Goal: Information Seeking & Learning: Learn about a topic

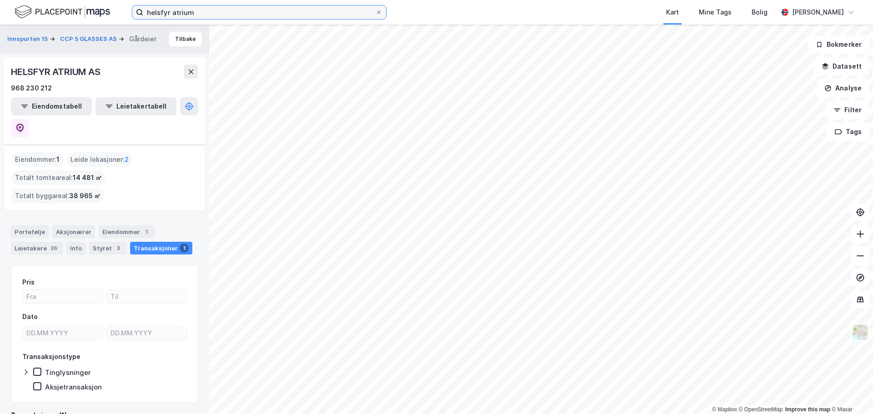
scroll to position [81, 0]
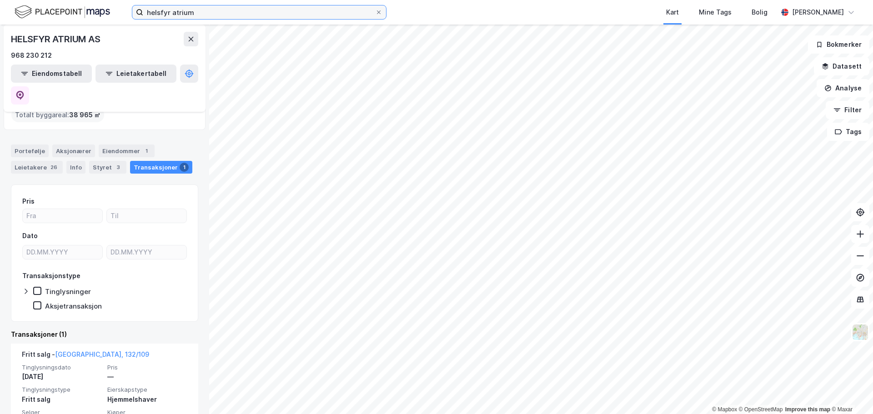
click at [211, 16] on input "helsfyr atrium" at bounding box center [259, 12] width 232 height 14
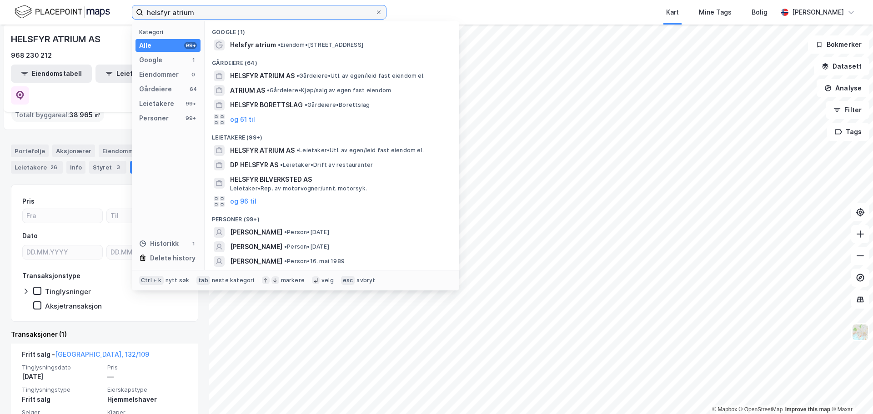
click at [211, 16] on input "helsfyr atrium" at bounding box center [259, 12] width 232 height 14
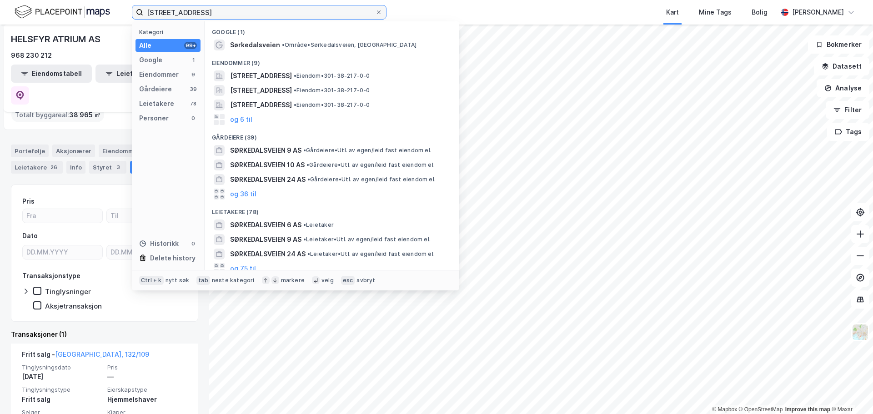
type input "[STREET_ADDRESS]"
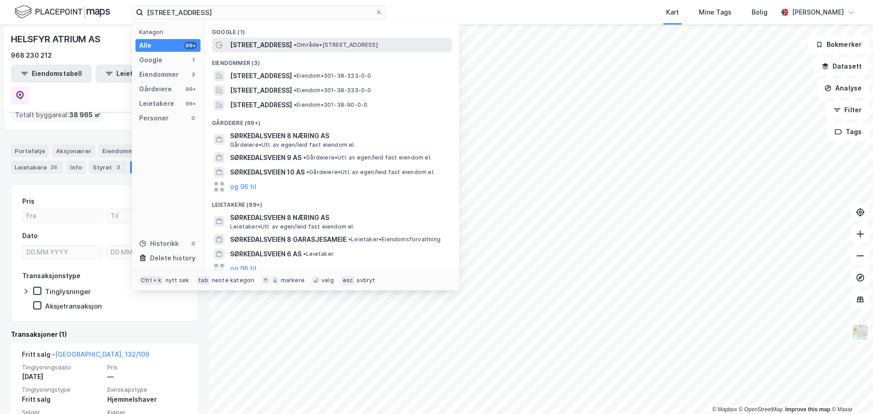
click at [315, 49] on div "Sørkedalsveien 8 • Område • Sørkedalsveien 8, 0369 Oslo" at bounding box center [340, 45] width 220 height 11
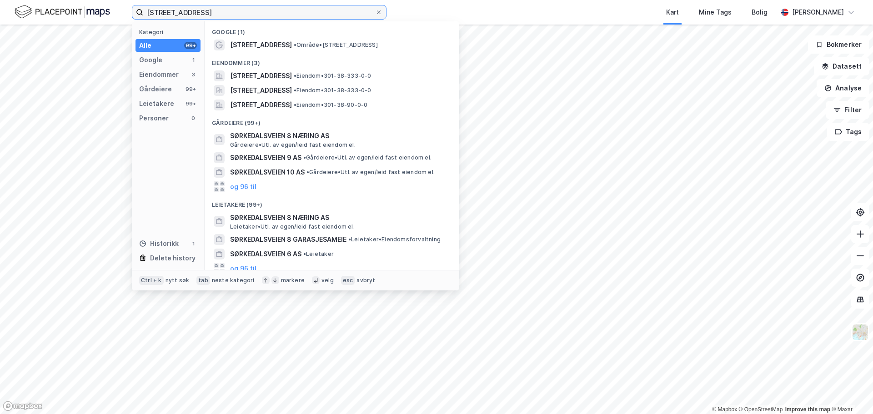
click at [245, 13] on input "[STREET_ADDRESS]" at bounding box center [259, 12] width 232 height 14
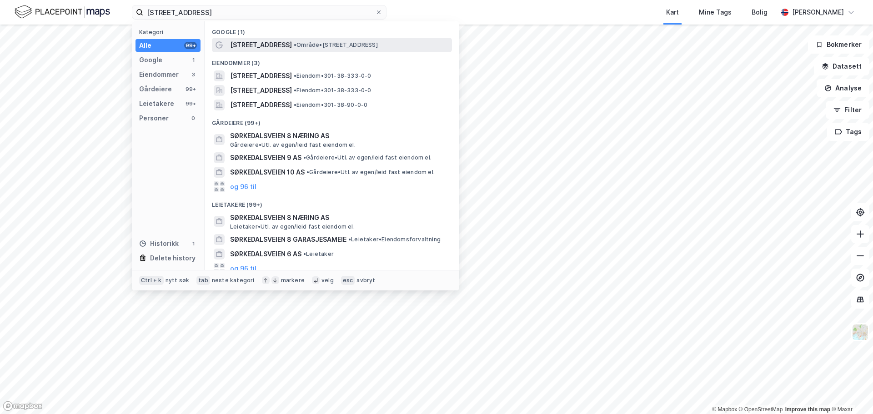
click at [311, 46] on span "• Område • Sørkedalsveien 8, 0369 Oslo" at bounding box center [336, 44] width 84 height 7
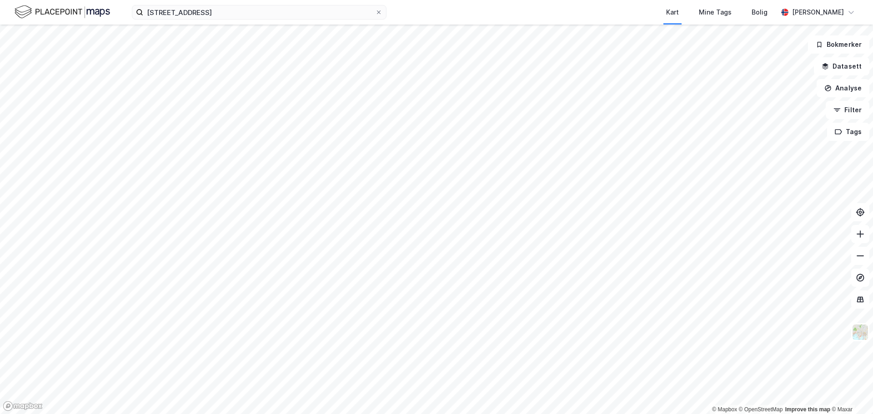
click at [57, 11] on img at bounding box center [62, 12] width 95 height 16
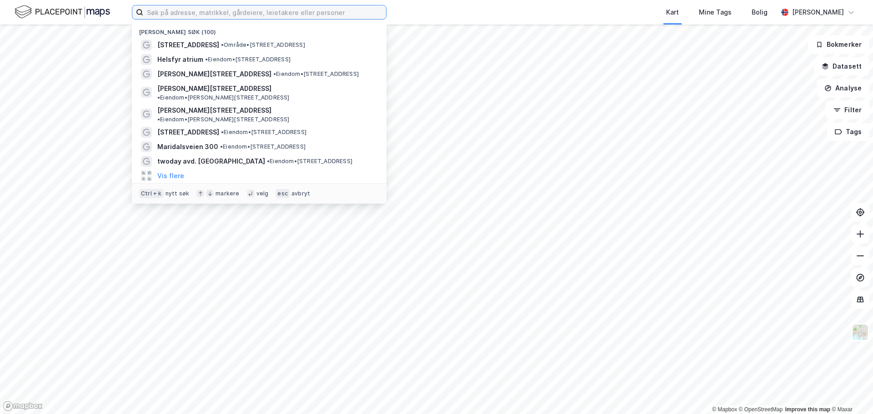
click at [222, 14] on input at bounding box center [264, 12] width 243 height 14
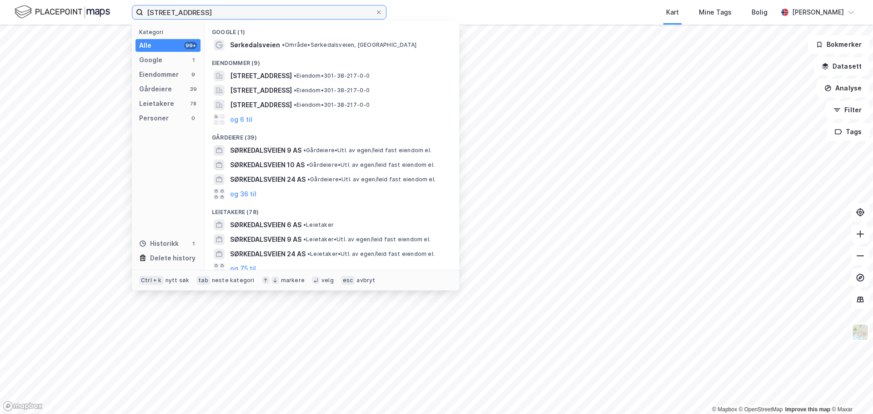
type input "[STREET_ADDRESS]"
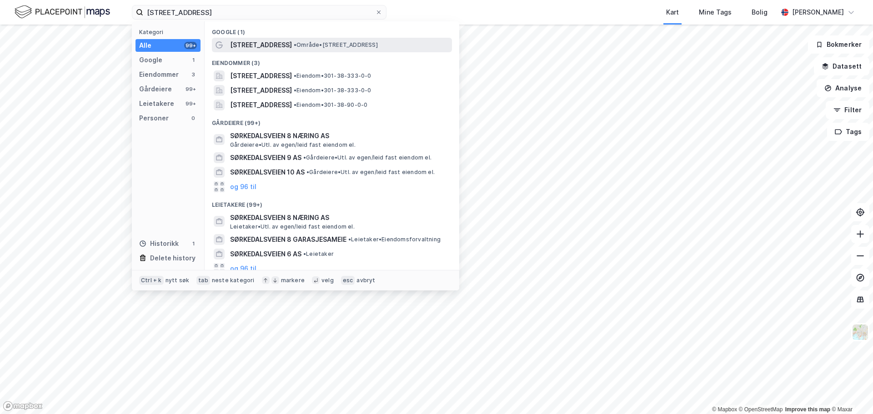
click at [271, 46] on span "[STREET_ADDRESS]" at bounding box center [261, 45] width 62 height 11
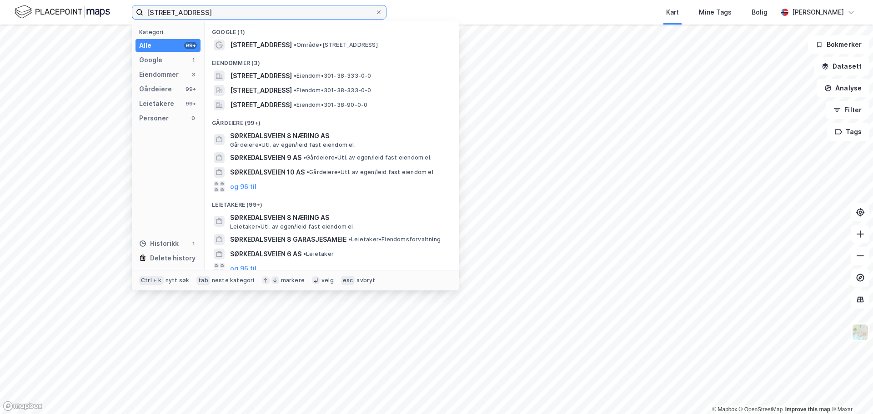
click at [209, 9] on input "[STREET_ADDRESS]" at bounding box center [259, 12] width 232 height 14
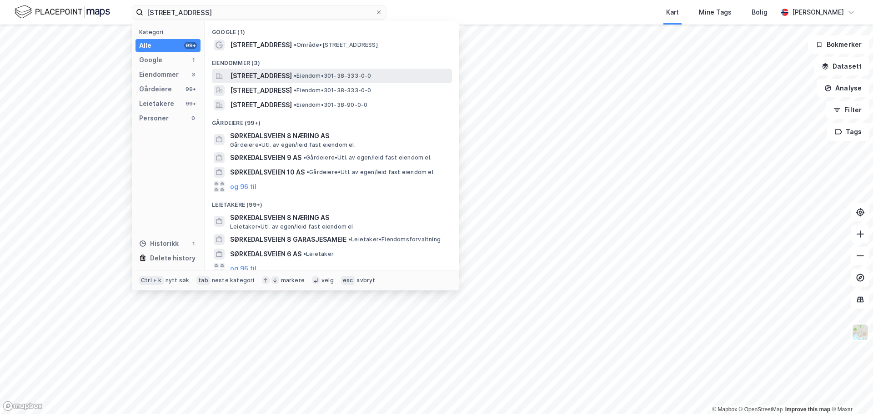
click at [263, 76] on span "[STREET_ADDRESS]" at bounding box center [261, 75] width 62 height 11
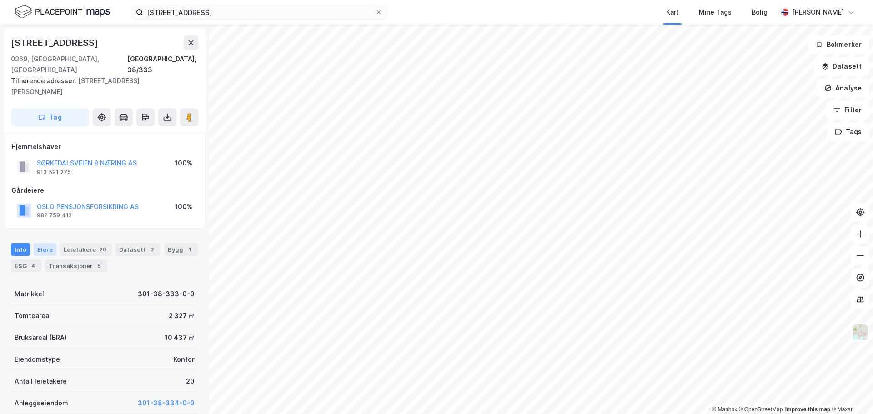
click at [45, 243] on div "Eiere" at bounding box center [45, 249] width 23 height 13
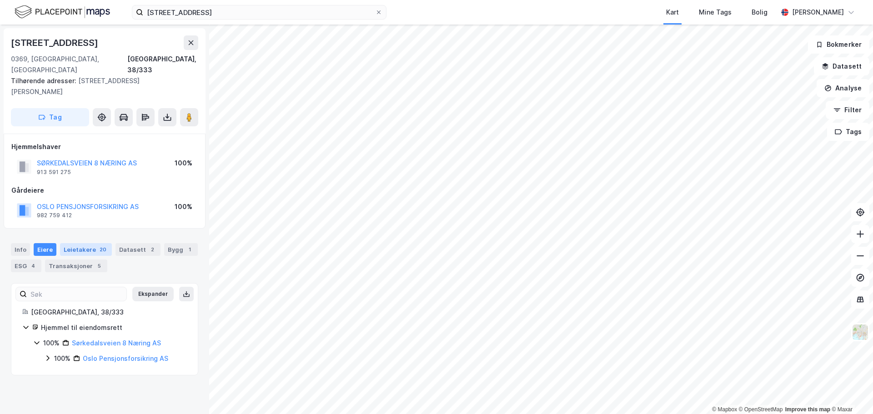
click at [68, 243] on div "Leietakere 20" at bounding box center [86, 249] width 52 height 13
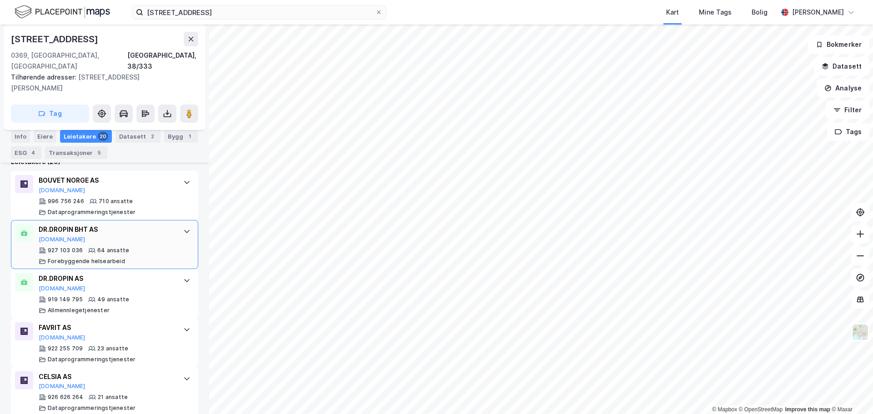
scroll to position [261, 0]
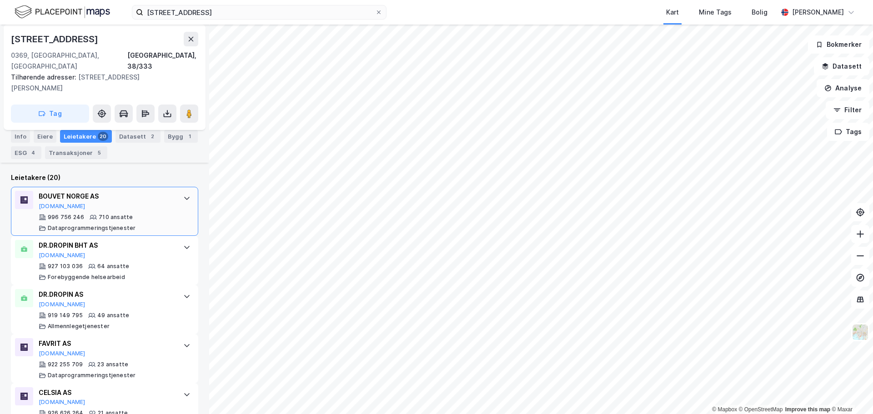
click at [183, 195] on icon at bounding box center [186, 198] width 7 height 7
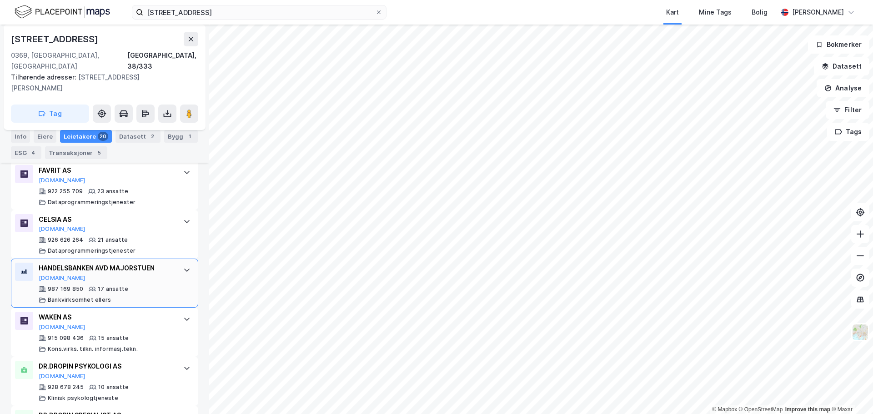
scroll to position [1079, 0]
